Goal: Task Accomplishment & Management: Use online tool/utility

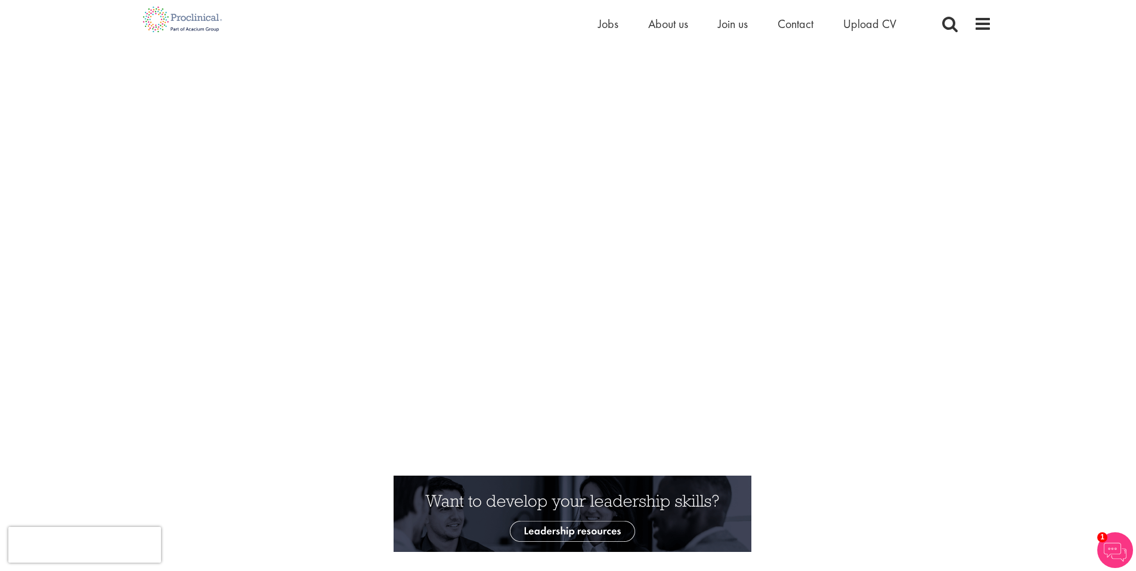
scroll to position [26, 0]
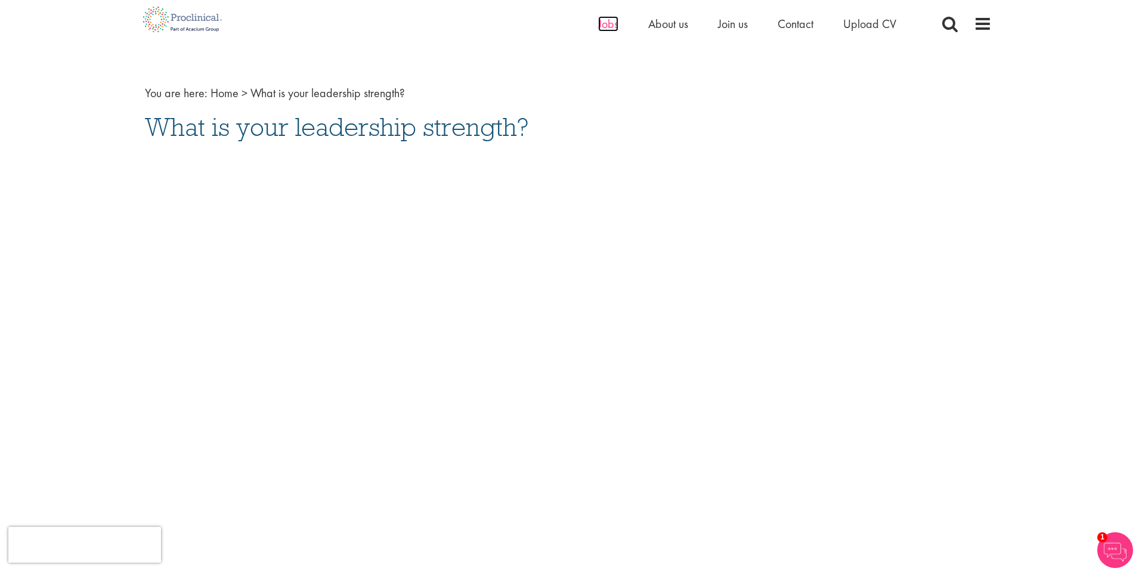
click at [615, 20] on span "Jobs" at bounding box center [608, 24] width 20 height 16
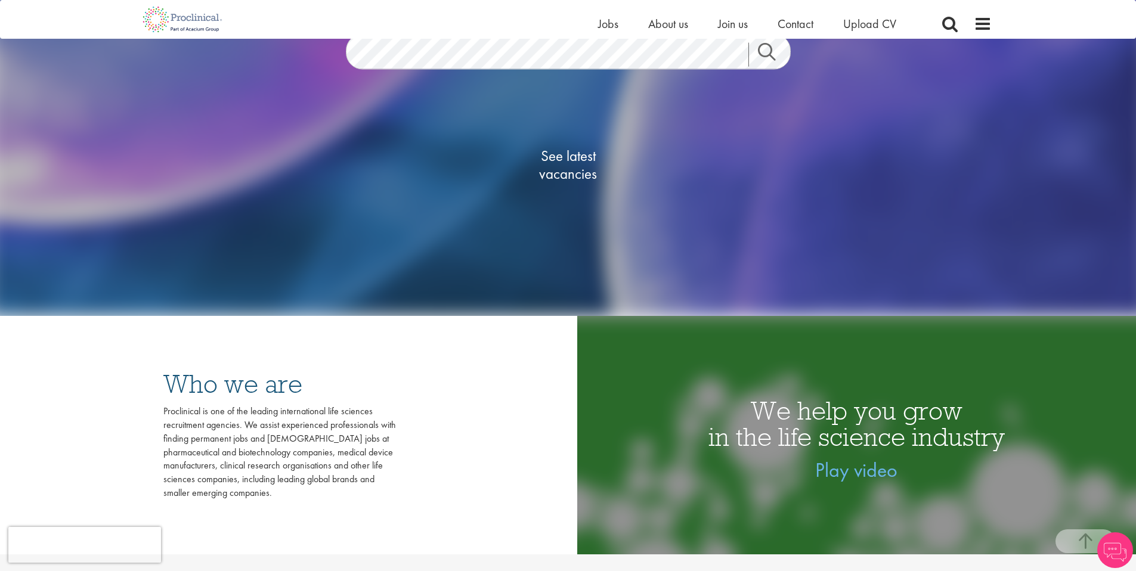
scroll to position [274, 0]
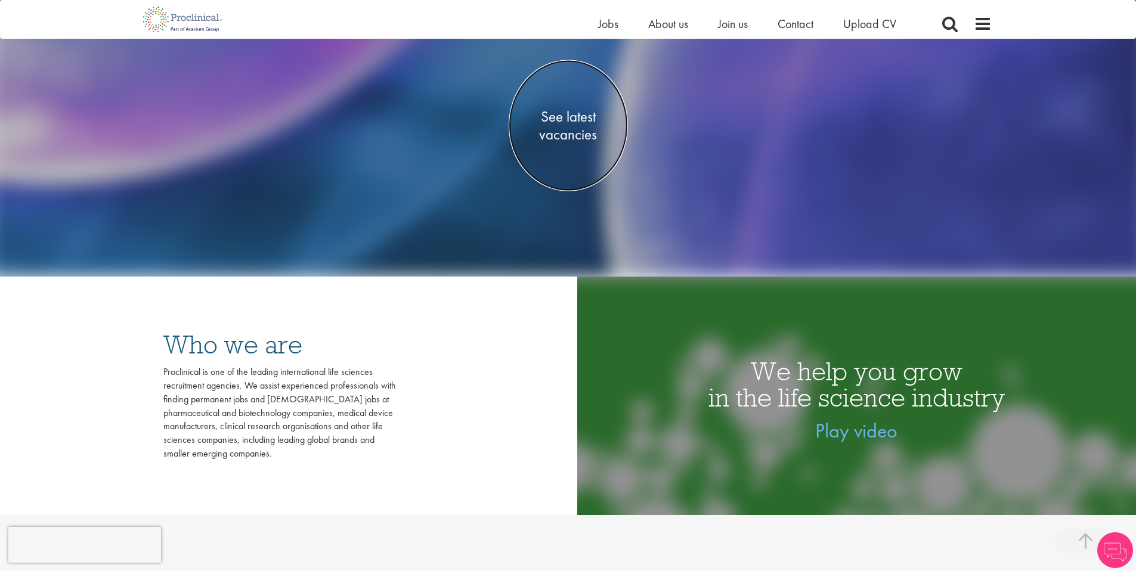
click at [560, 125] on span "See latest vacancies" at bounding box center [568, 125] width 119 height 36
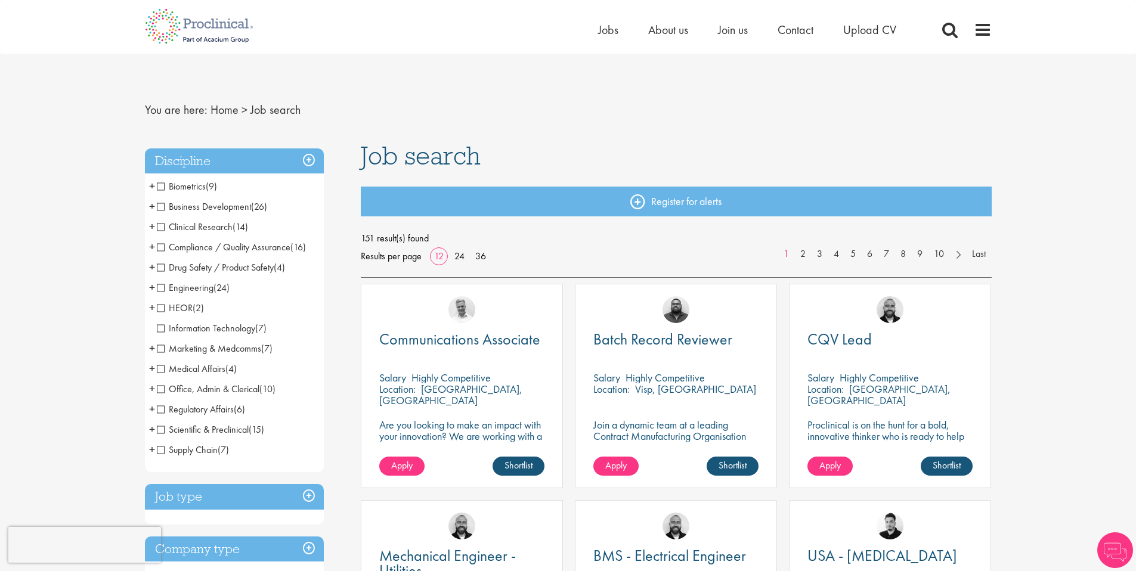
click at [156, 287] on li "Engineering (24) - + Manufacturing (13) Validation (2) Project Engineering (5) …" at bounding box center [234, 288] width 179 height 20
click at [163, 289] on span "Engineering" at bounding box center [185, 287] width 57 height 13
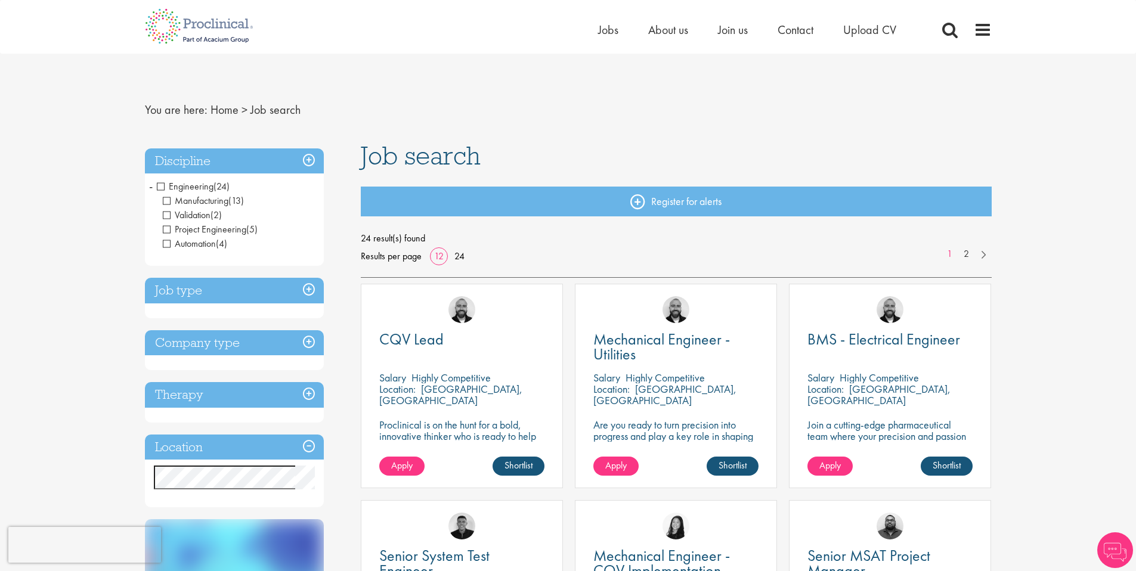
click at [164, 216] on span "Validation" at bounding box center [187, 215] width 48 height 13
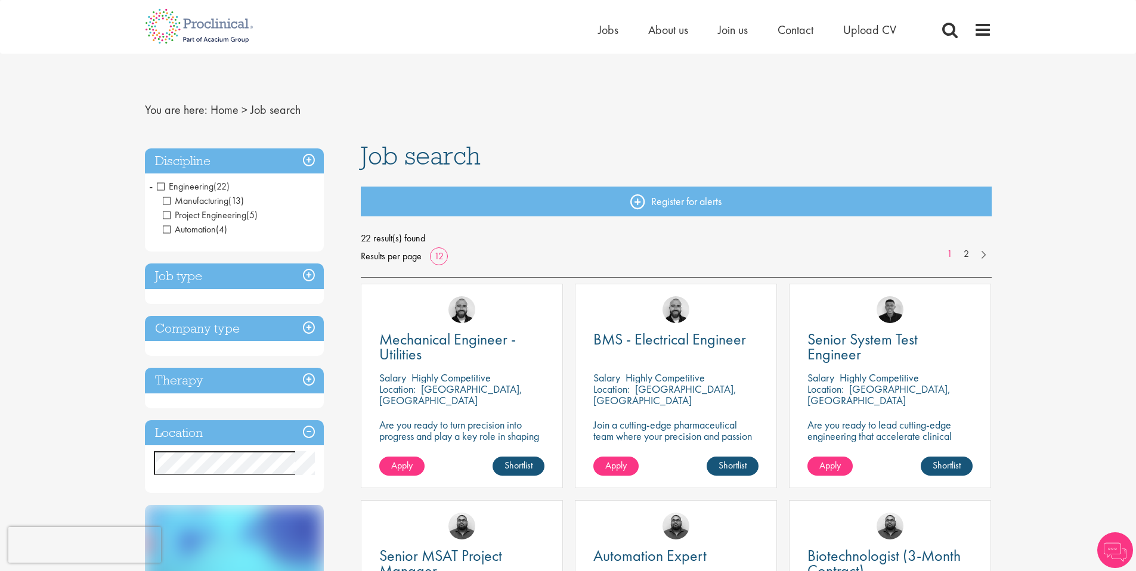
click at [166, 233] on span "Automation" at bounding box center [189, 229] width 53 height 13
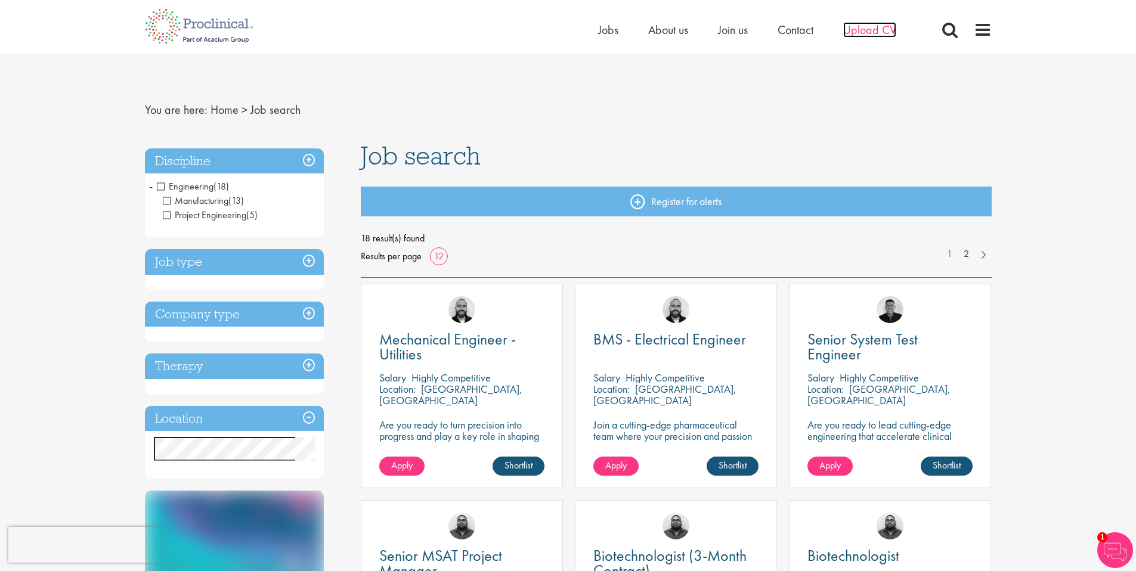
click at [873, 29] on span "Upload CV" at bounding box center [869, 30] width 53 height 16
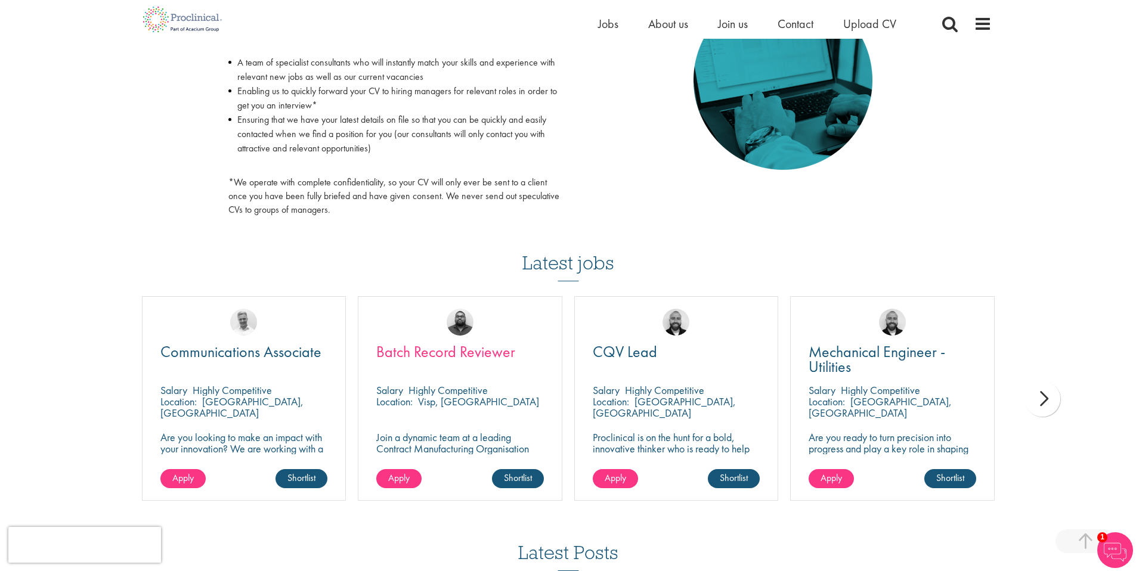
scroll to position [609, 0]
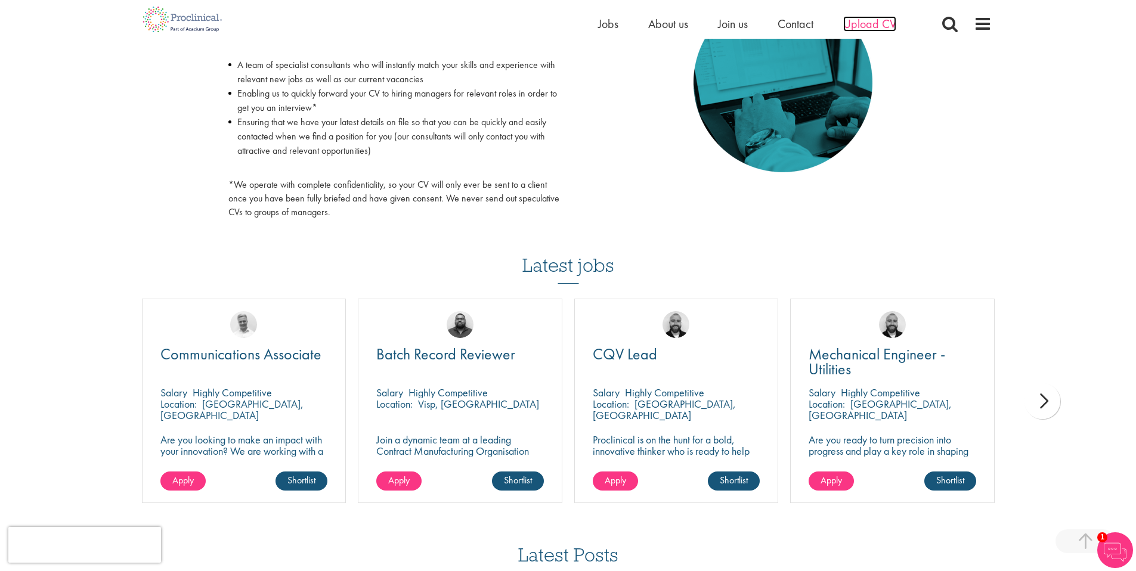
click at [876, 21] on span "Upload CV" at bounding box center [869, 24] width 53 height 16
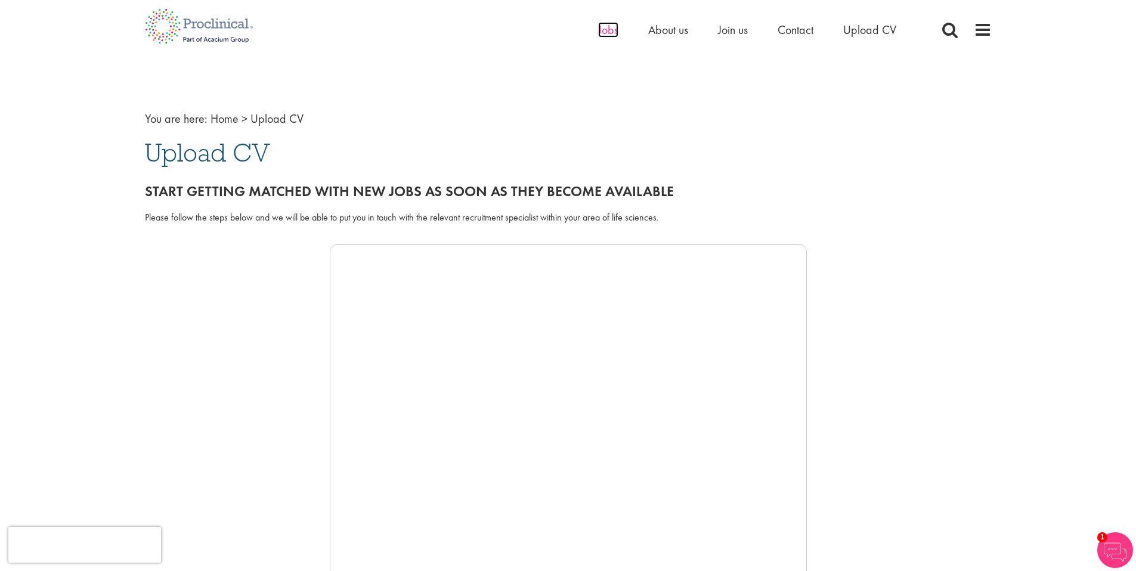
click at [599, 30] on span "Jobs" at bounding box center [608, 30] width 20 height 16
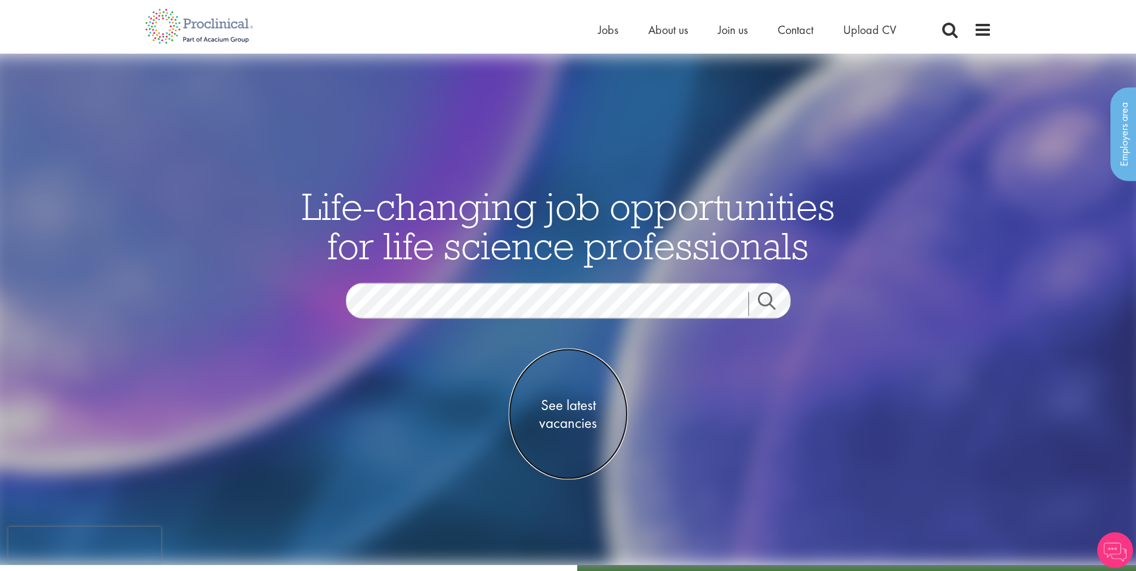
click at [580, 416] on span "See latest vacancies" at bounding box center [568, 414] width 119 height 36
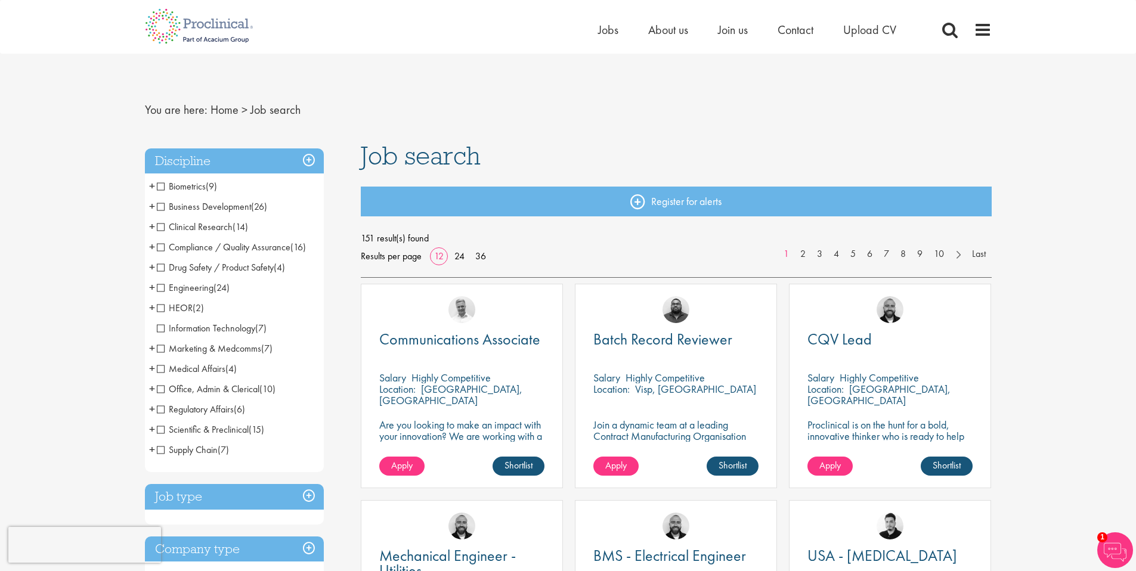
click at [151, 268] on span "+" at bounding box center [152, 267] width 6 height 18
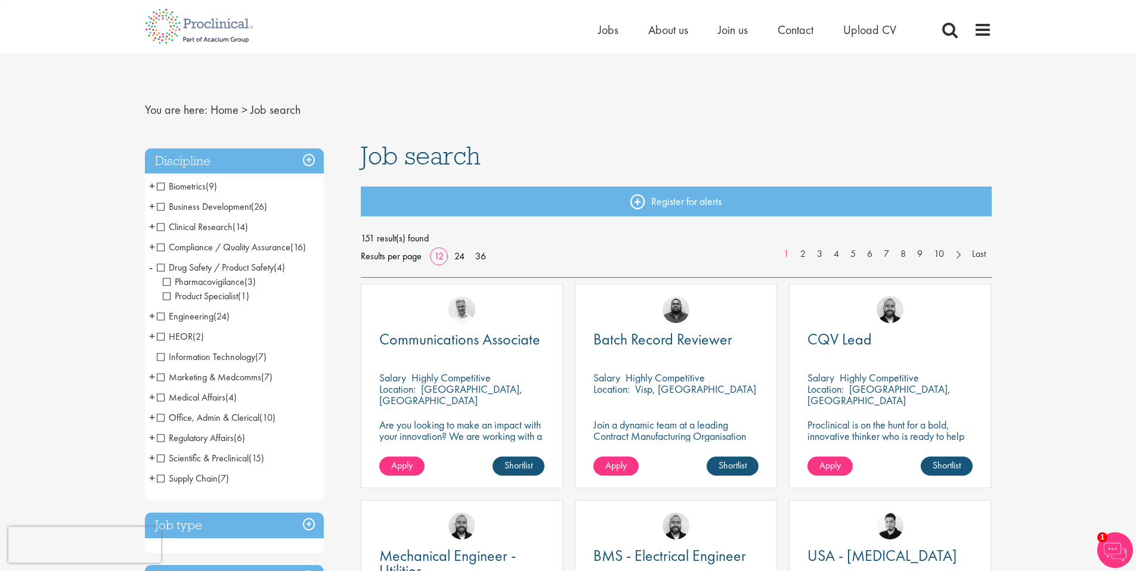
click at [153, 266] on li "Drug Safety / Product Safety (4) - + Pharmacovigilance (3) Product Specialist (…" at bounding box center [234, 282] width 179 height 49
click at [149, 242] on span "+" at bounding box center [152, 247] width 6 height 18
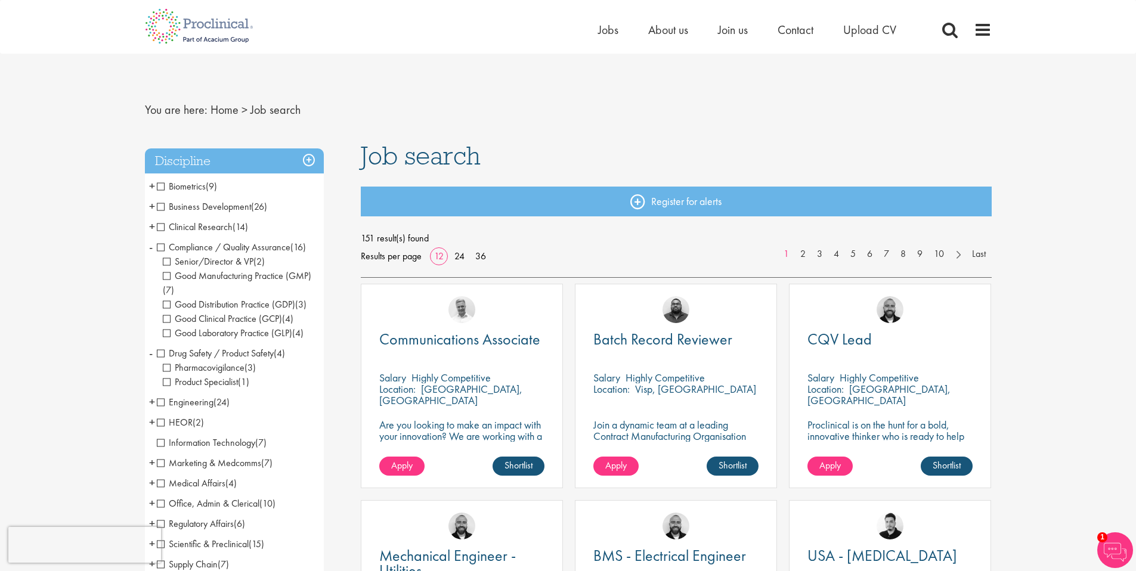
click at [167, 261] on span "Senior/Director & VP" at bounding box center [208, 261] width 91 height 13
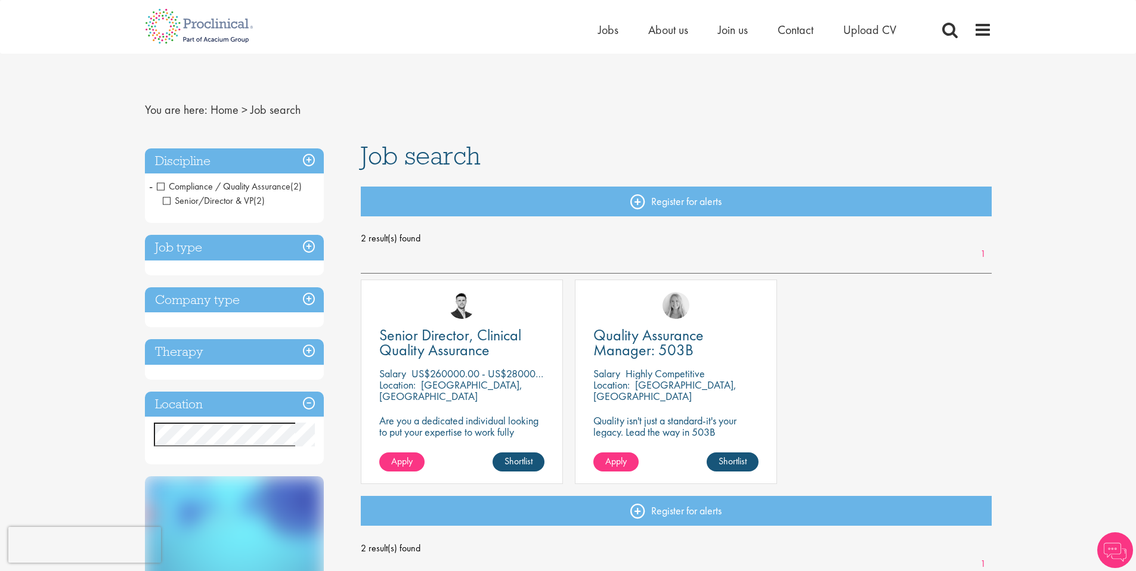
click at [146, 187] on li "Compliance / Quality Assurance (2) - + Senior/Director & VP (2)" at bounding box center [234, 194] width 179 height 35
click at [149, 187] on span "-" at bounding box center [151, 186] width 4 height 18
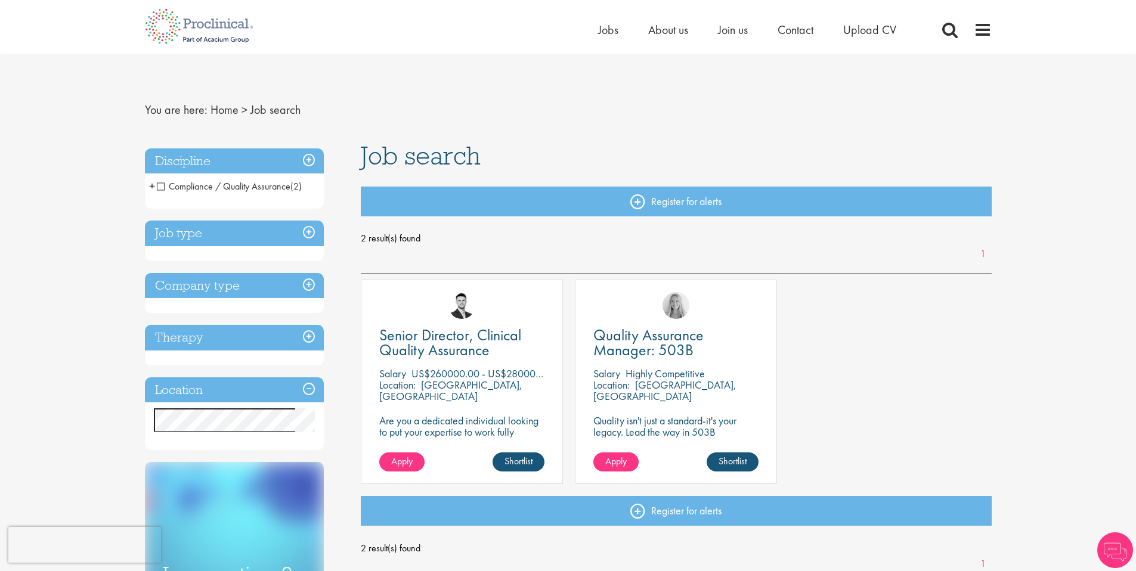
click at [149, 187] on span "+" at bounding box center [152, 186] width 6 height 18
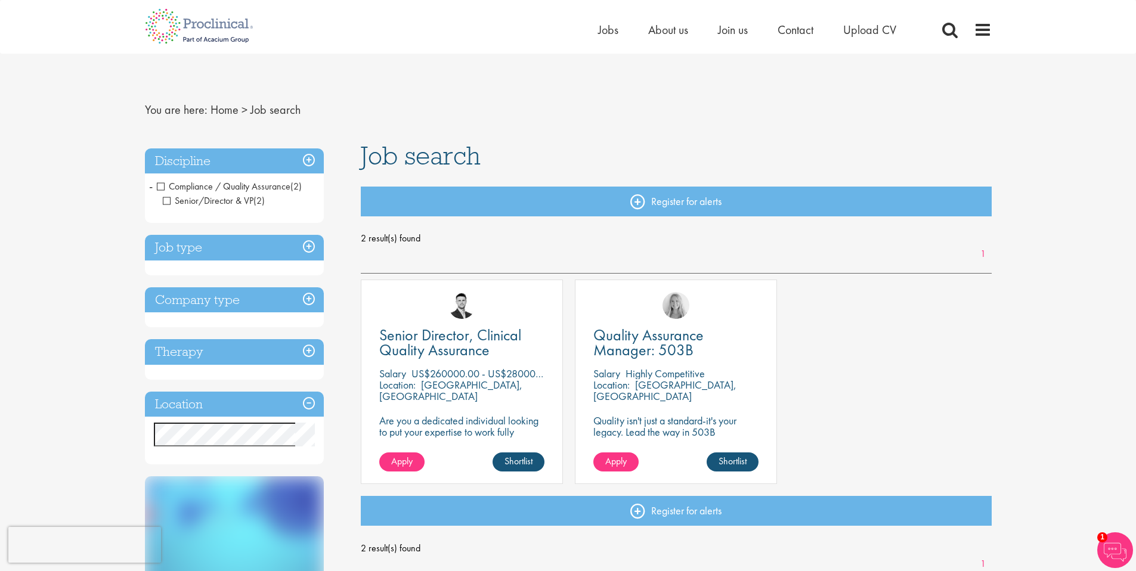
click at [165, 200] on span "Senior/Director & VP" at bounding box center [208, 200] width 91 height 13
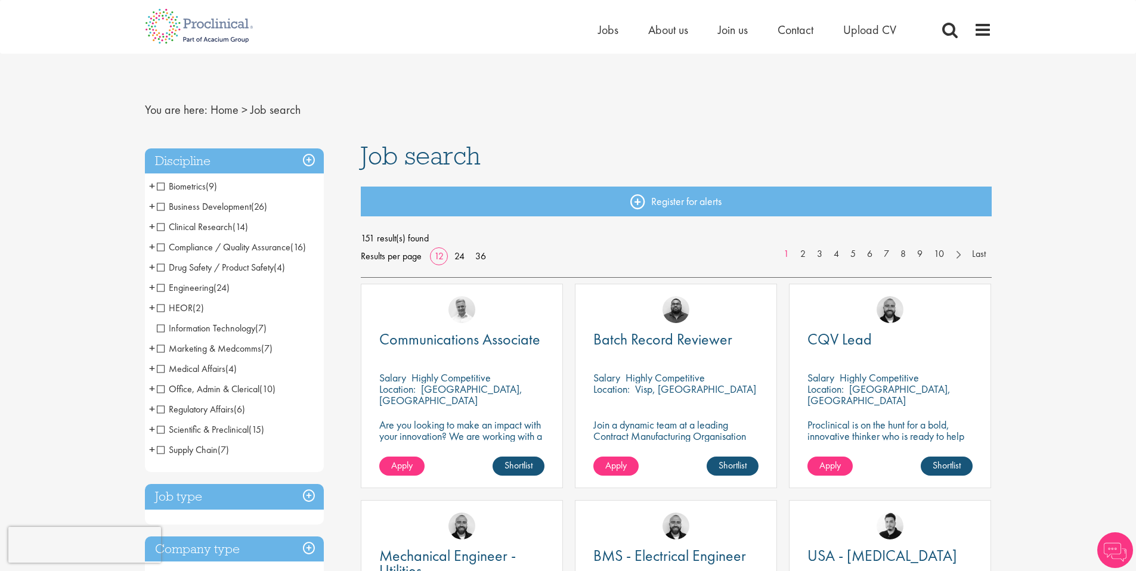
click at [149, 246] on span "+" at bounding box center [152, 247] width 6 height 18
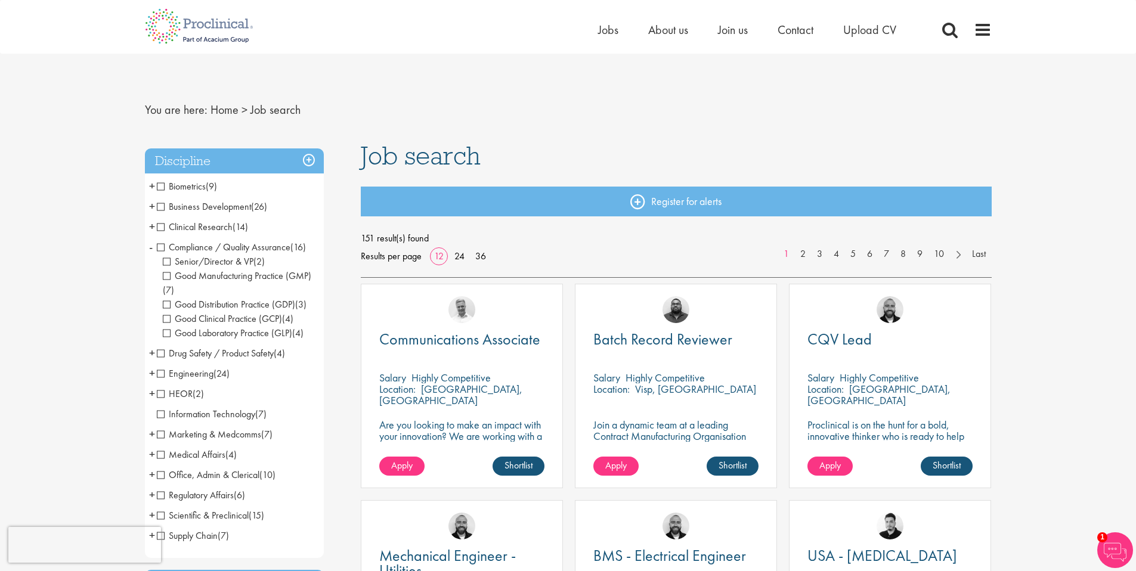
click at [166, 273] on span "Good Manufacturing Practice (GMP)" at bounding box center [237, 276] width 148 height 13
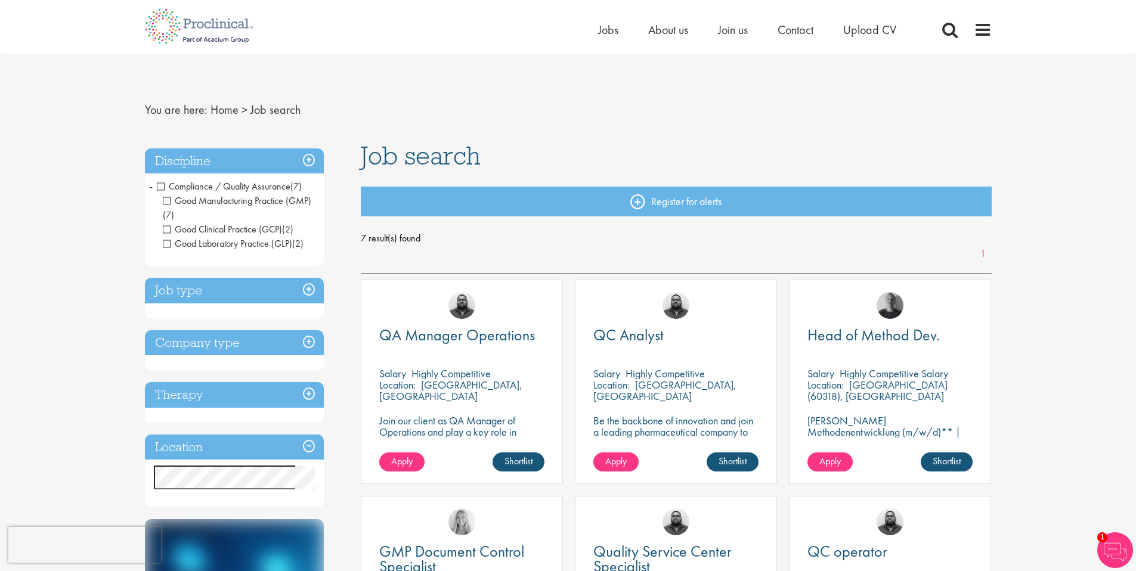
click at [169, 199] on span "Good Manufacturing Practice (GMP)" at bounding box center [237, 200] width 148 height 13
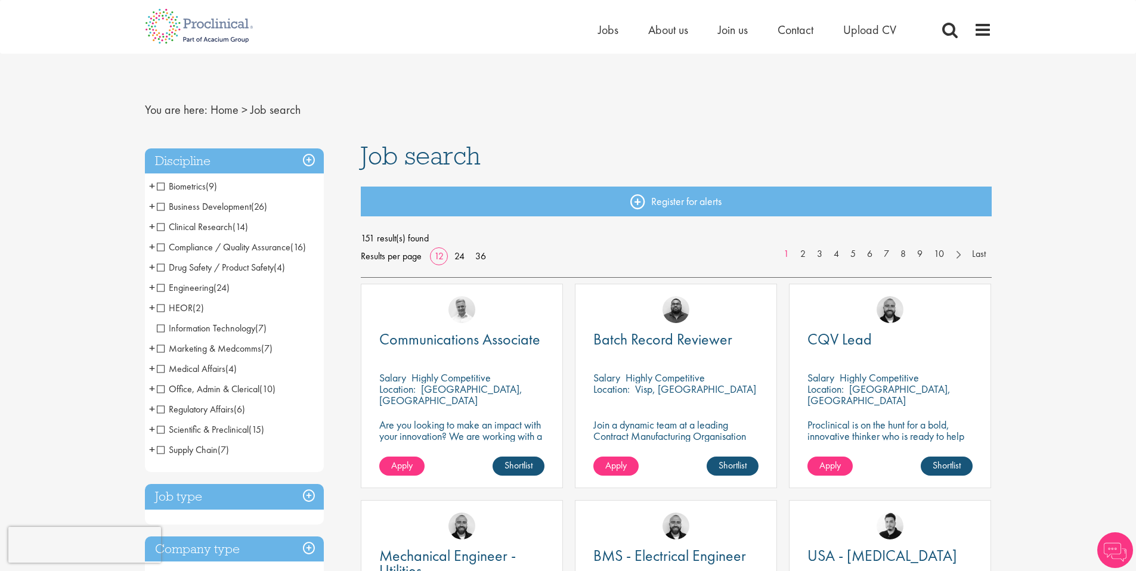
click at [151, 209] on span "+" at bounding box center [152, 206] width 6 height 18
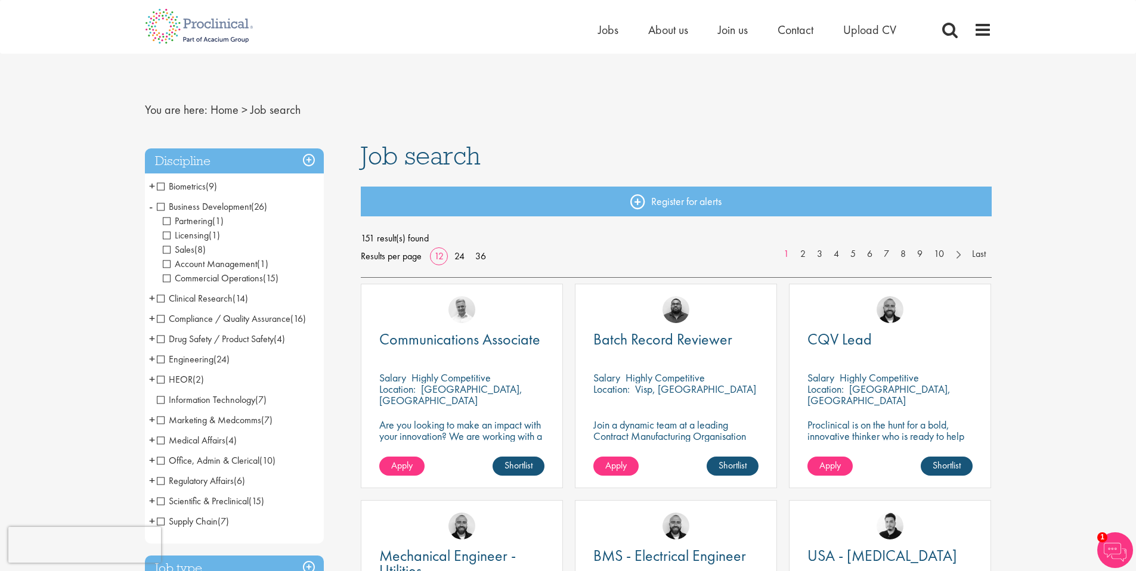
click at [169, 280] on span "Commercial Operations" at bounding box center [213, 278] width 100 height 13
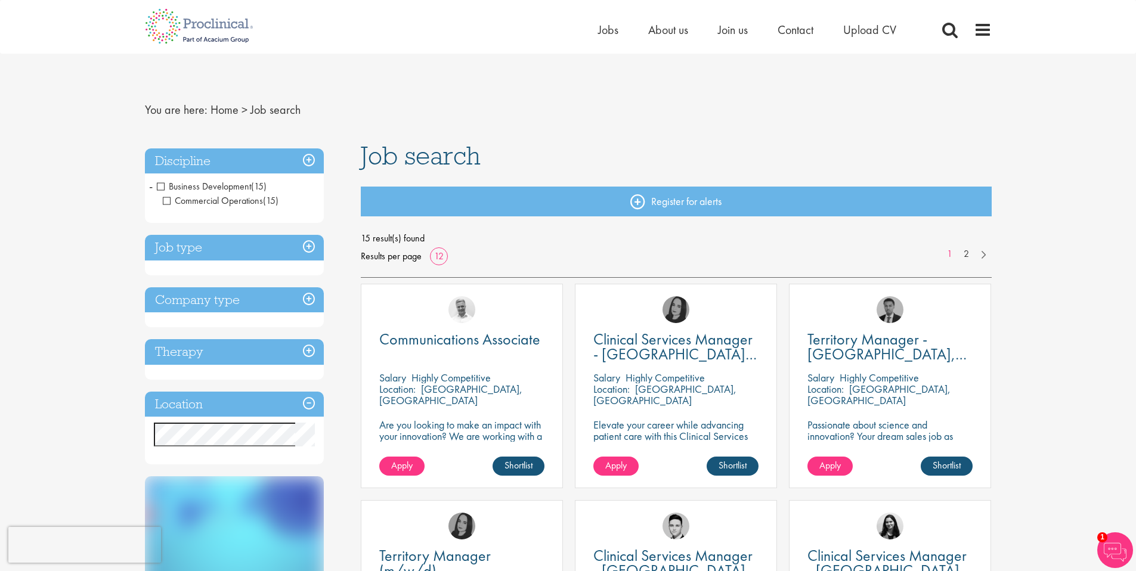
click at [165, 202] on span "Commercial Operations" at bounding box center [213, 200] width 100 height 13
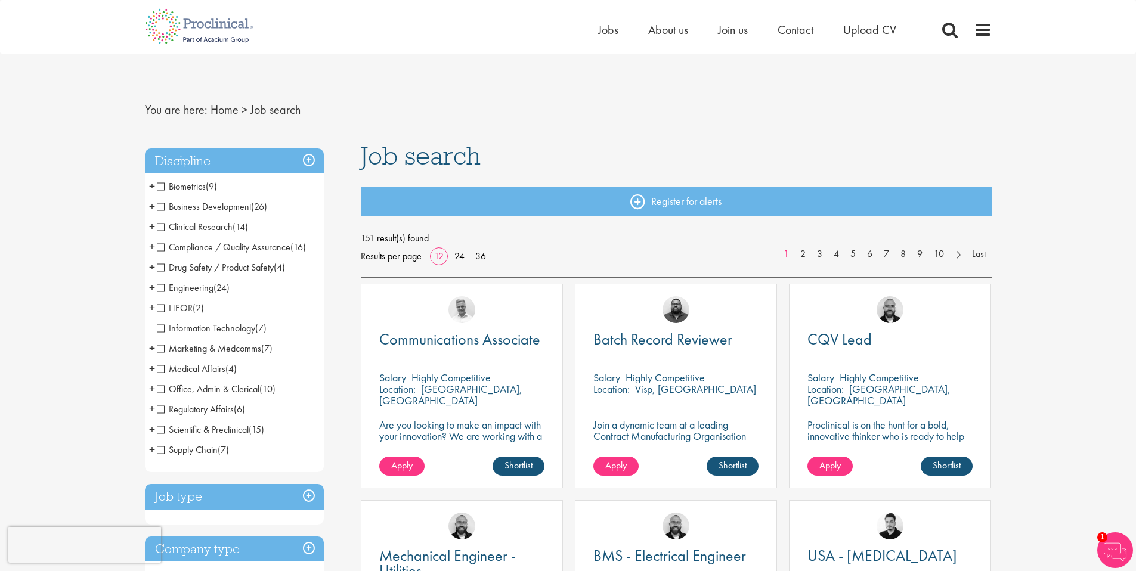
click at [150, 285] on span "+" at bounding box center [152, 288] width 6 height 18
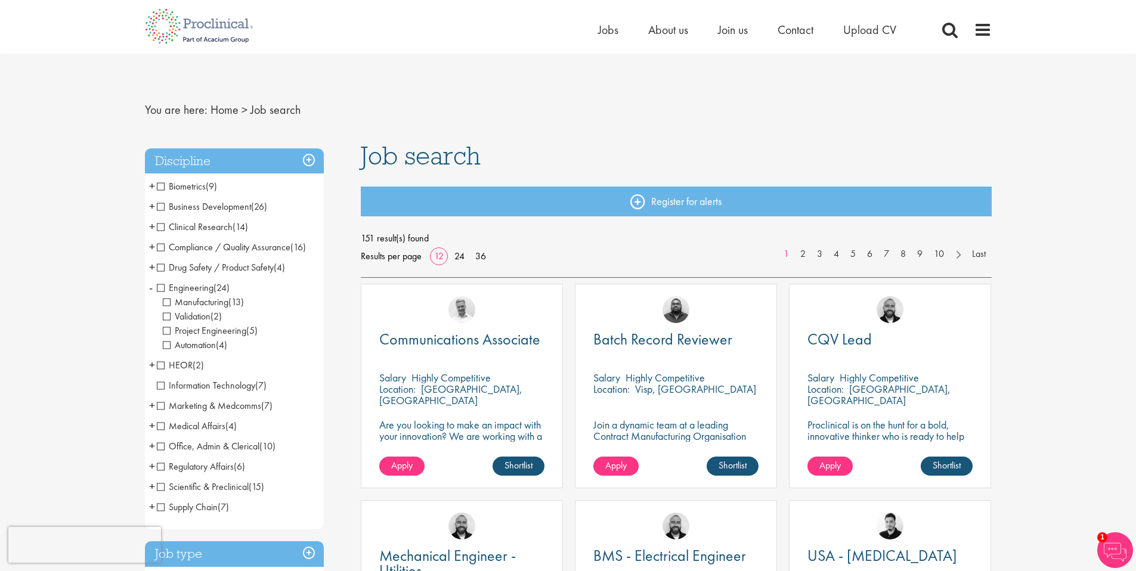
click at [168, 332] on span "Project Engineering" at bounding box center [204, 330] width 83 height 13
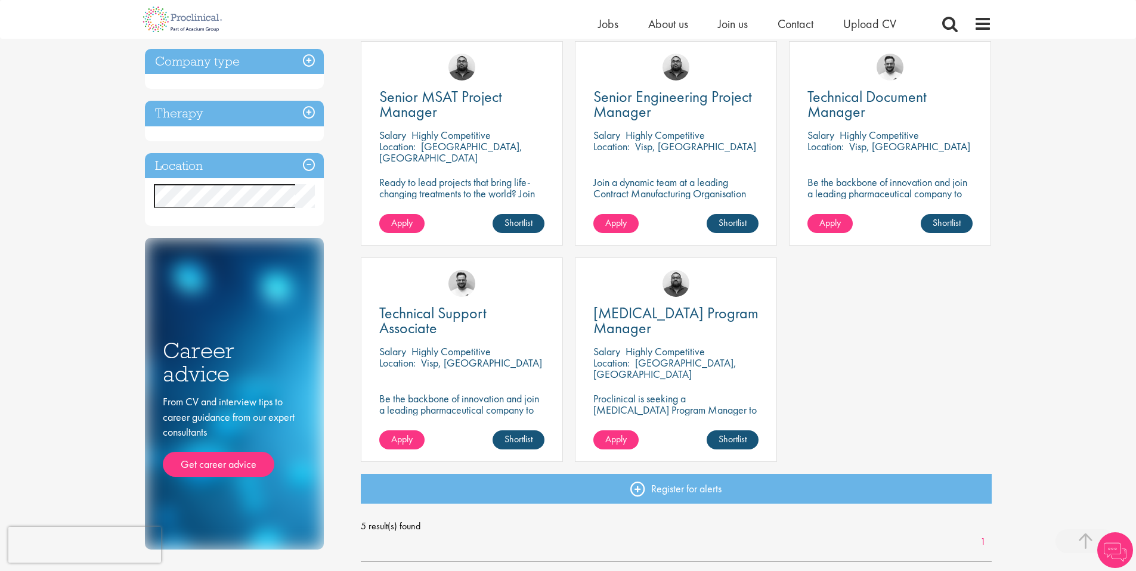
scroll to position [226, 0]
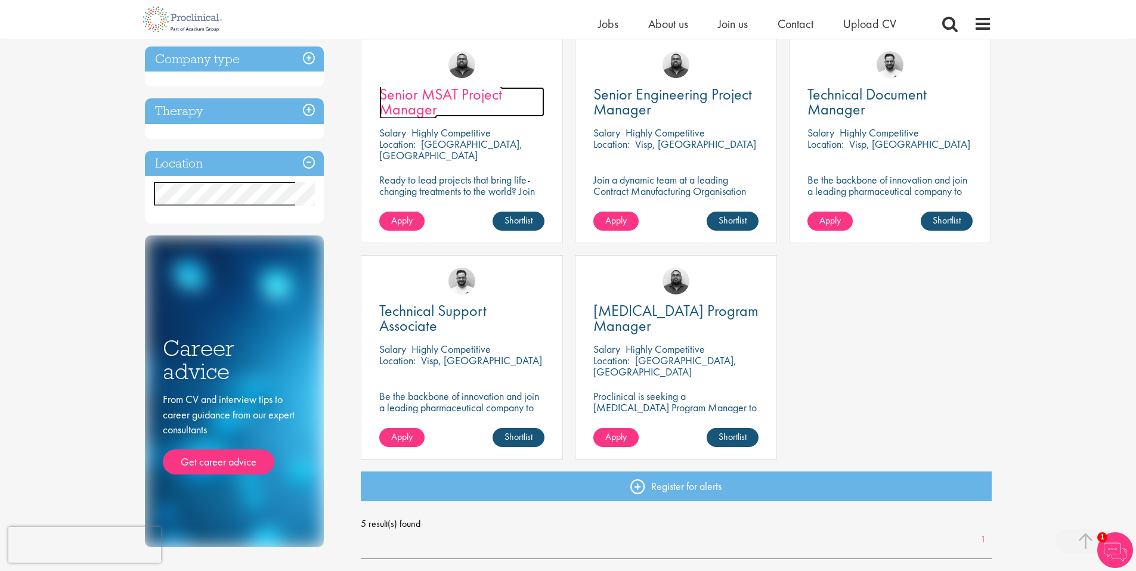
click at [412, 91] on span "Senior MSAT Project Manager" at bounding box center [440, 101] width 123 height 35
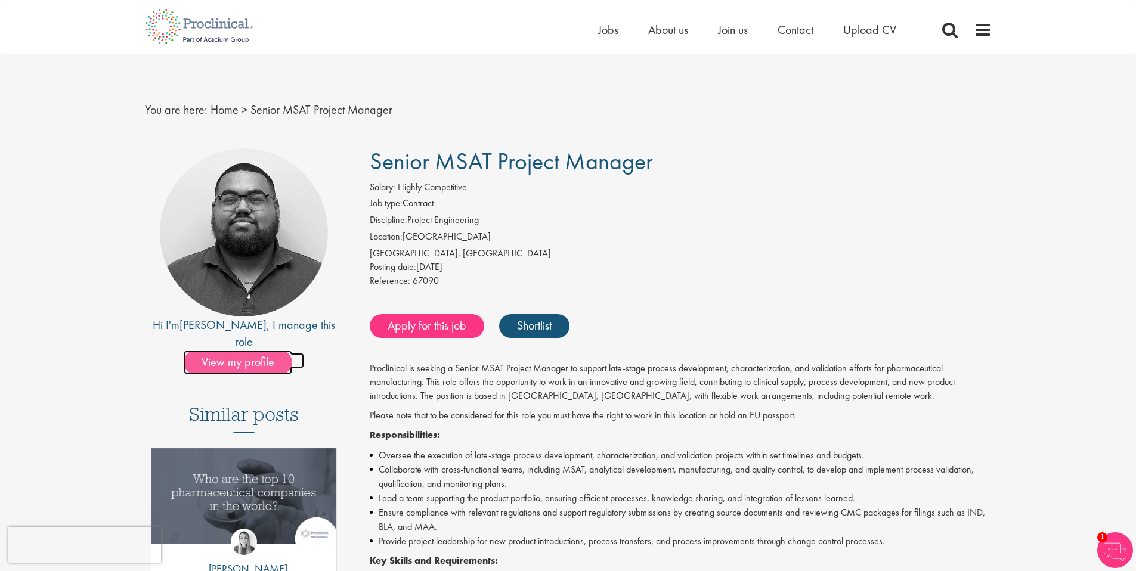
click at [240, 351] on span "View my profile" at bounding box center [238, 363] width 109 height 24
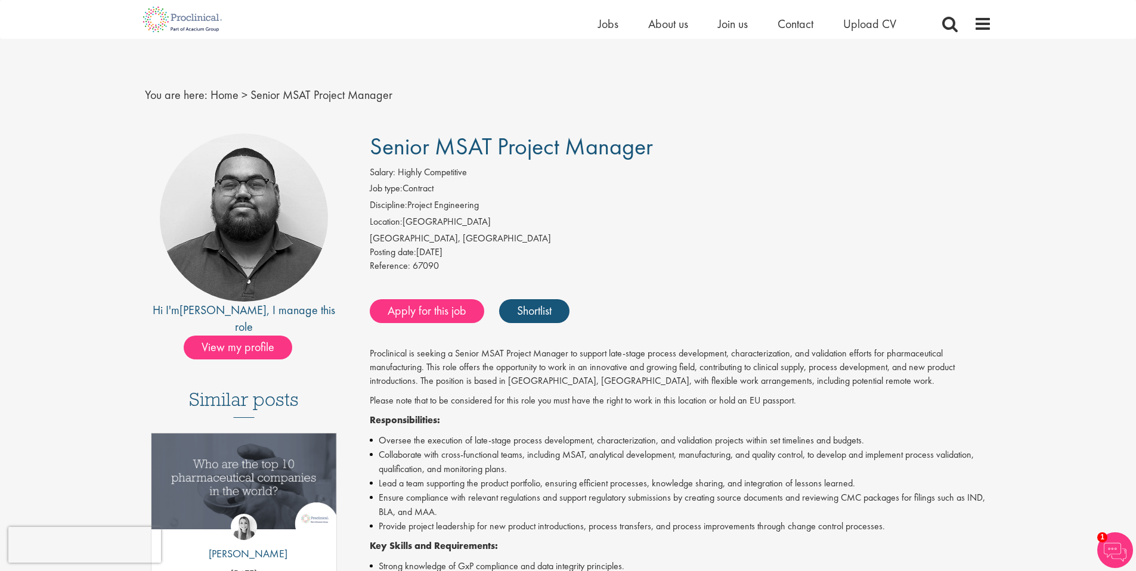
scroll to position [215, 0]
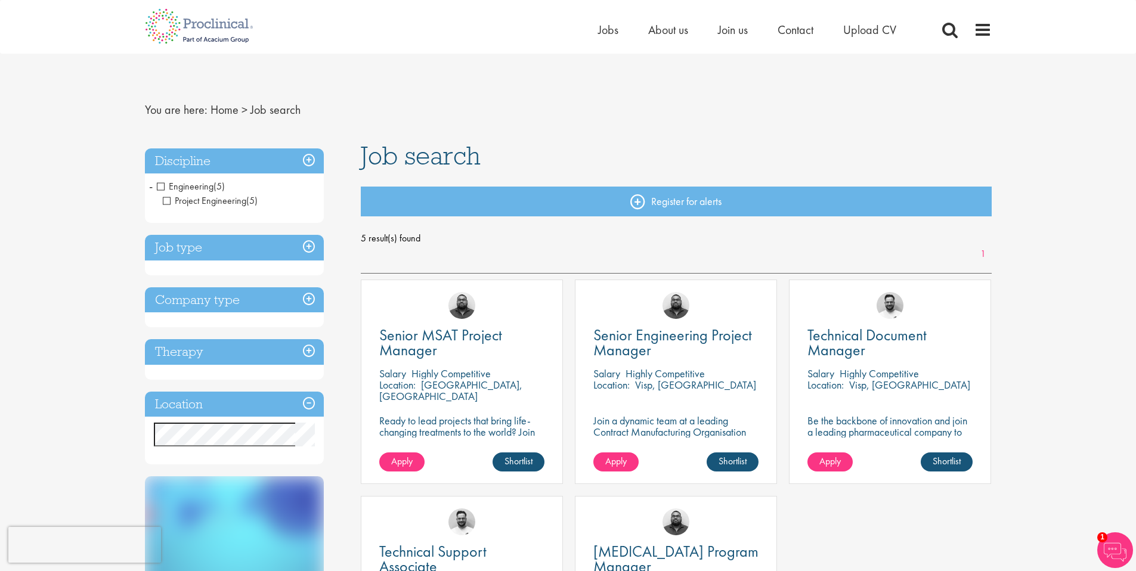
click at [166, 202] on span "Project Engineering" at bounding box center [204, 200] width 83 height 13
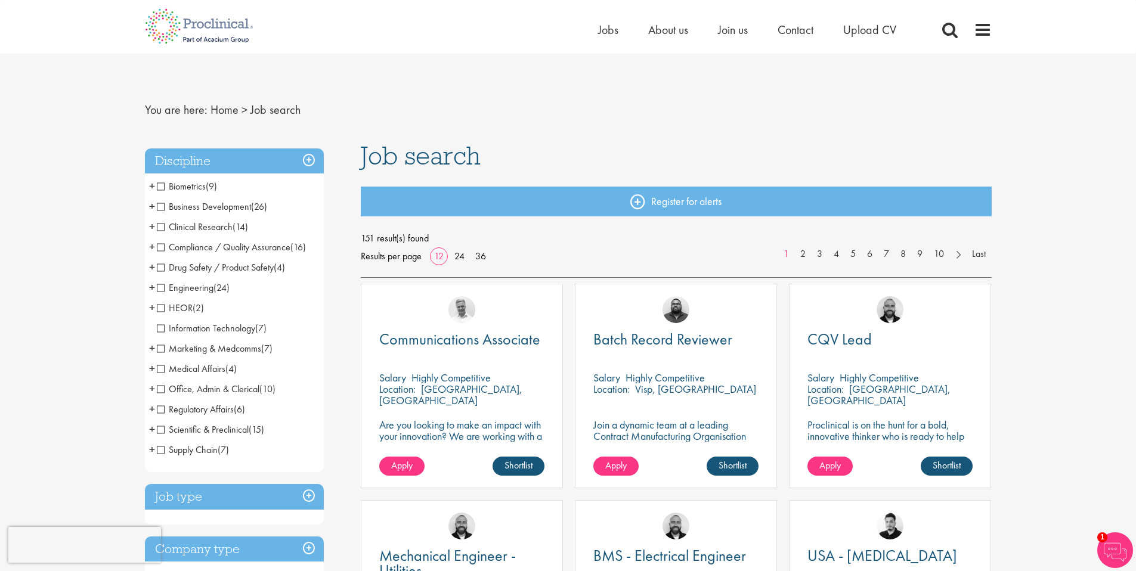
click at [151, 285] on span "+" at bounding box center [152, 288] width 6 height 18
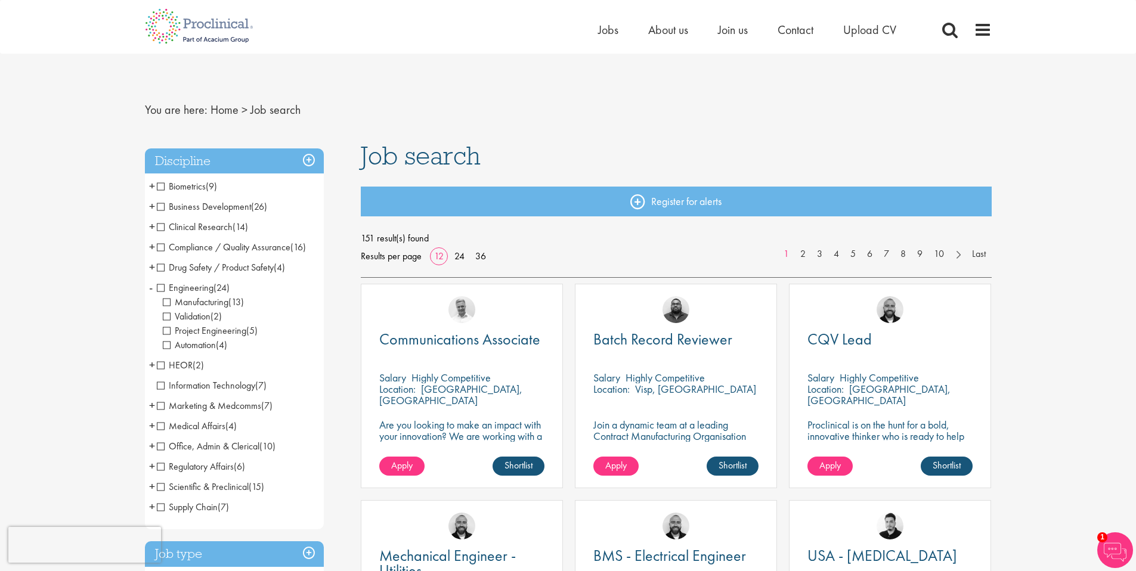
click at [169, 302] on span "Manufacturing" at bounding box center [196, 302] width 66 height 13
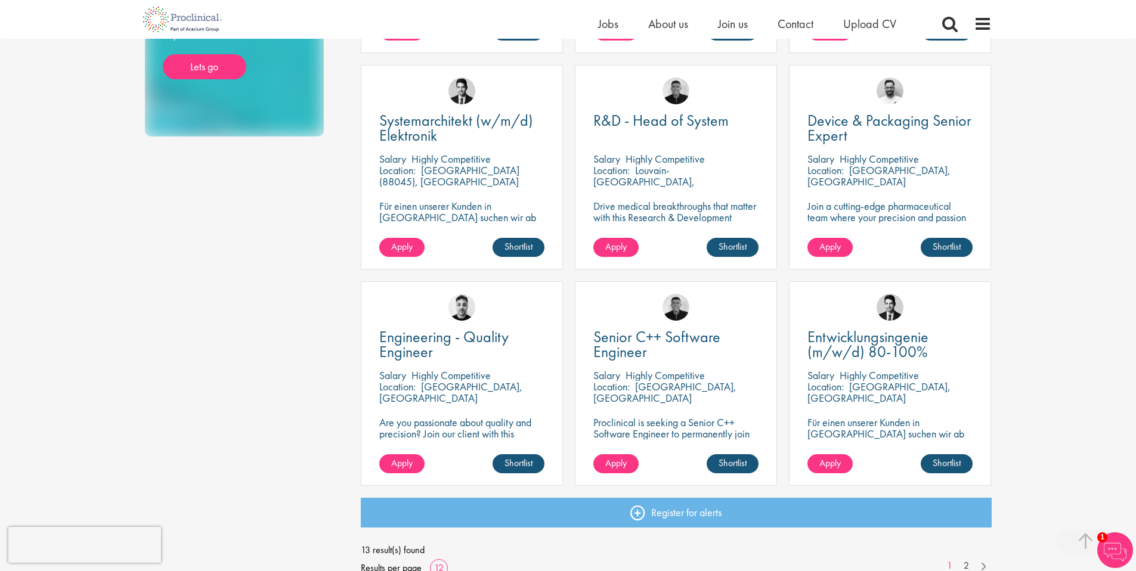
scroll to position [808, 0]
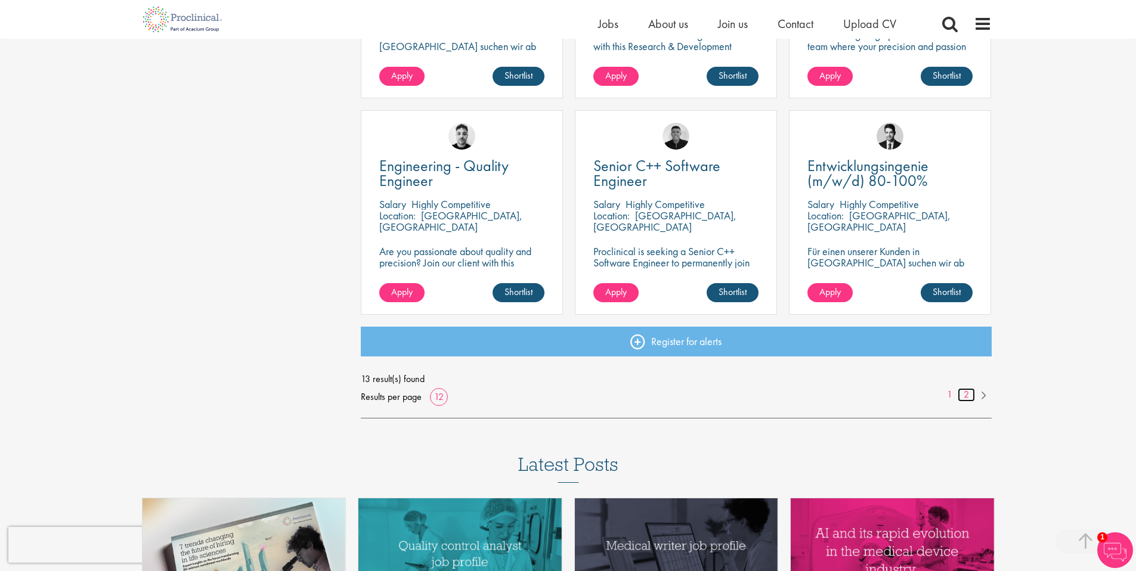
click at [970, 391] on link "2" at bounding box center [966, 395] width 17 height 14
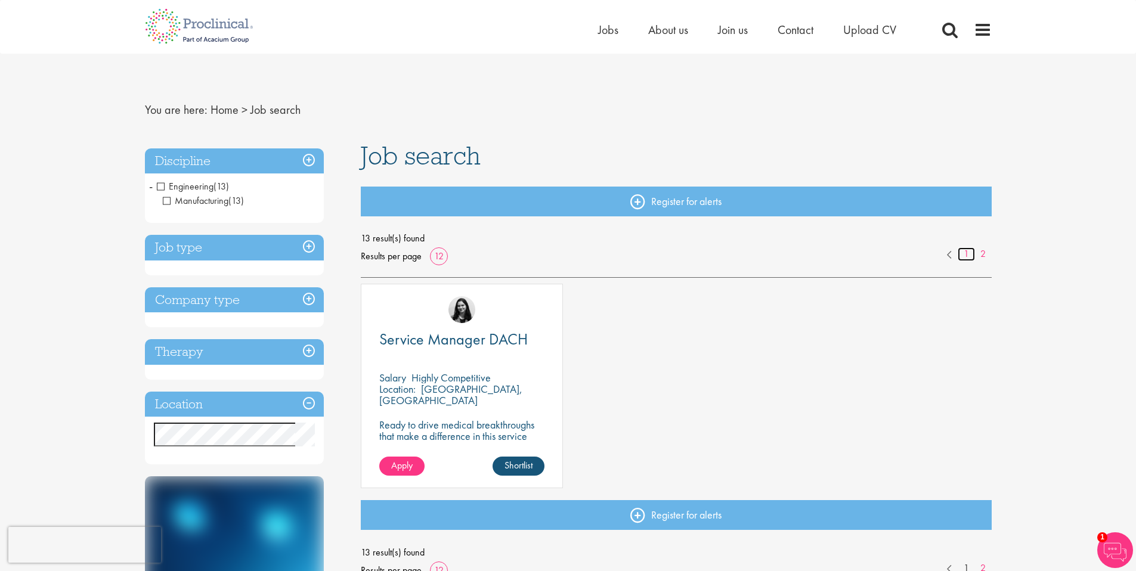
click at [969, 258] on link "1" at bounding box center [966, 254] width 17 height 14
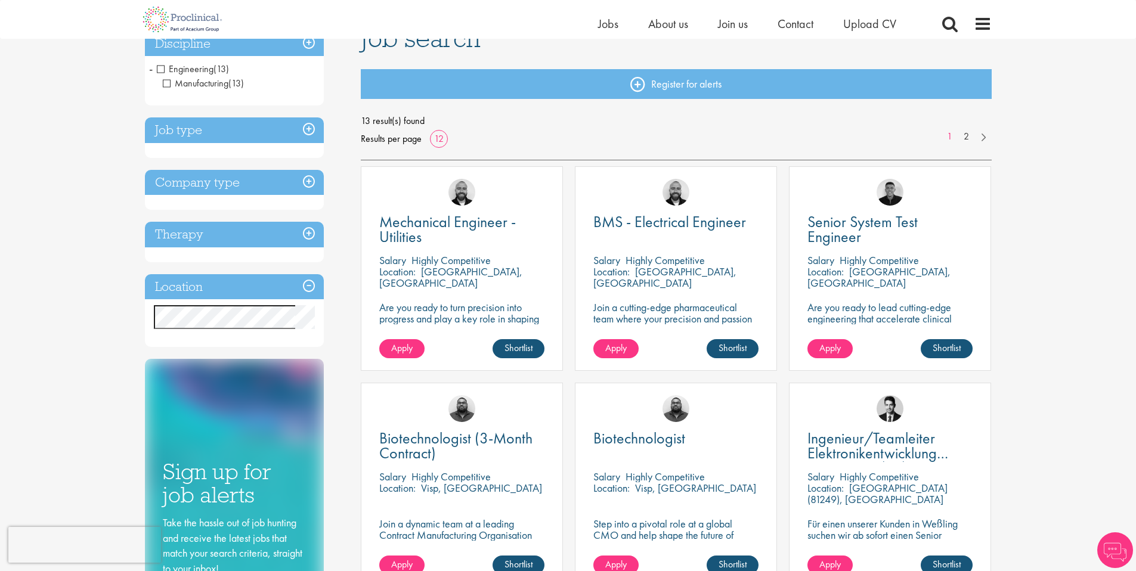
scroll to position [44, 0]
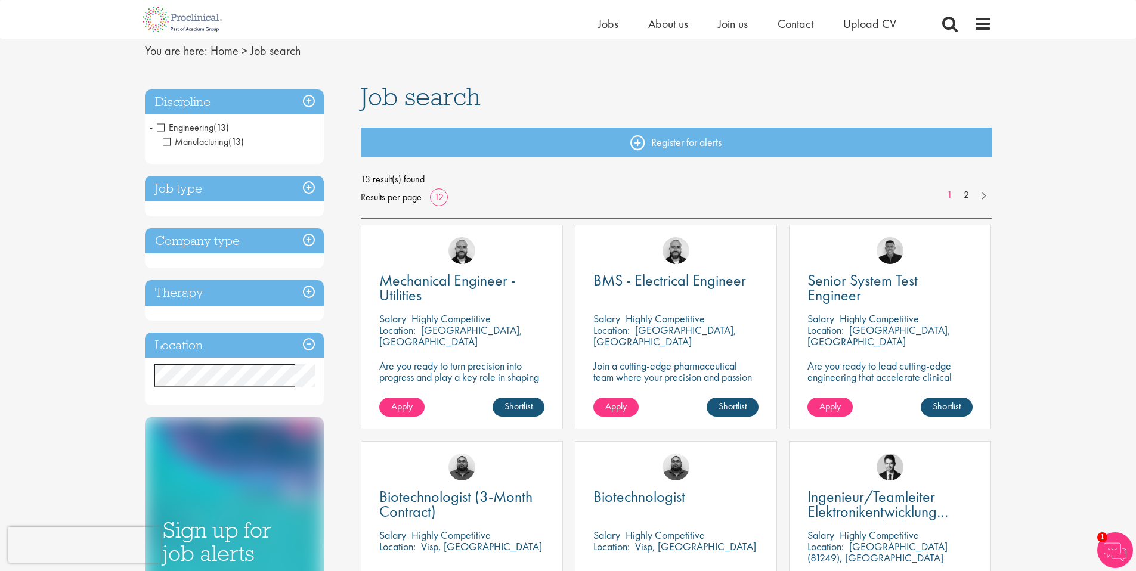
click at [168, 144] on span "Manufacturing" at bounding box center [196, 141] width 66 height 13
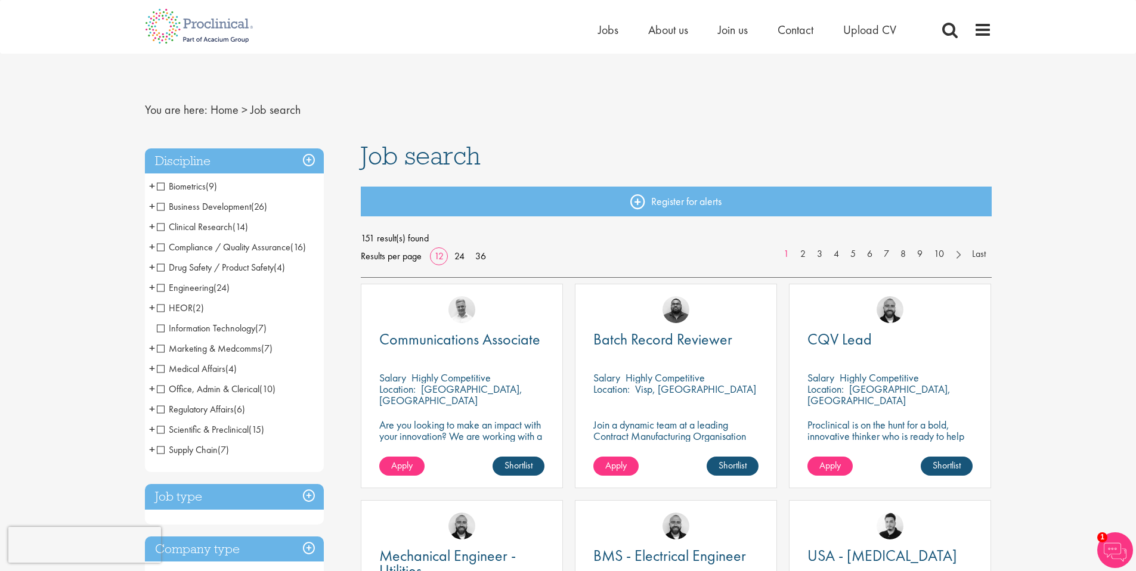
click at [150, 428] on span "+" at bounding box center [152, 429] width 6 height 18
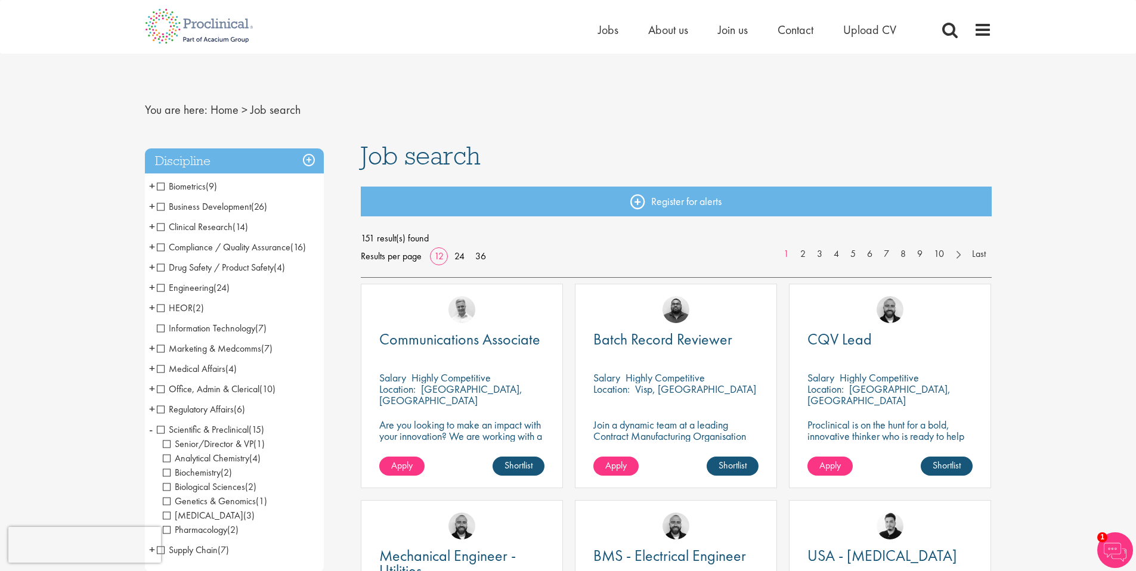
click at [151, 208] on span "+" at bounding box center [152, 206] width 6 height 18
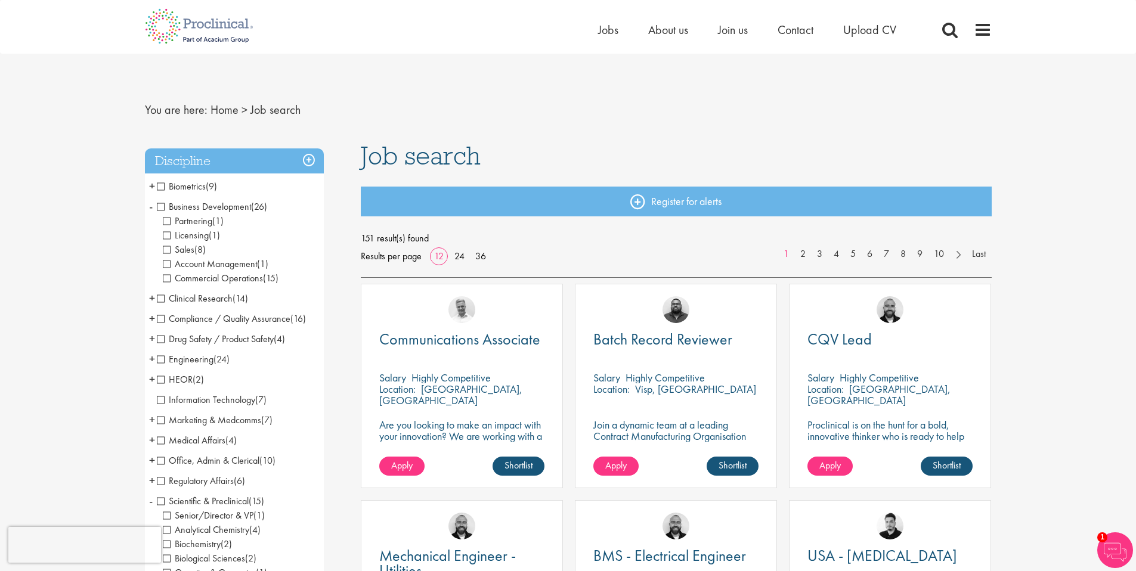
click at [164, 281] on span "Commercial Operations" at bounding box center [213, 278] width 100 height 13
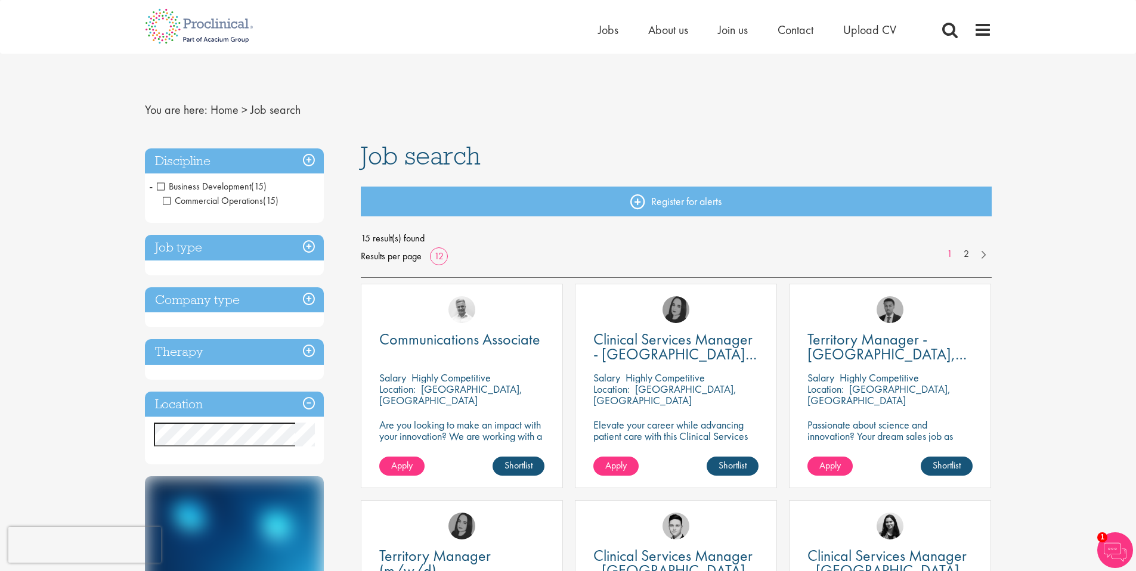
click at [165, 204] on span "Commercial Operations" at bounding box center [213, 200] width 100 height 13
